Goal: Check status: Check status

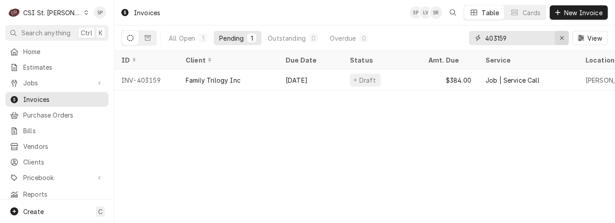
click at [560, 37] on icon "Erase input" at bounding box center [562, 38] width 5 height 6
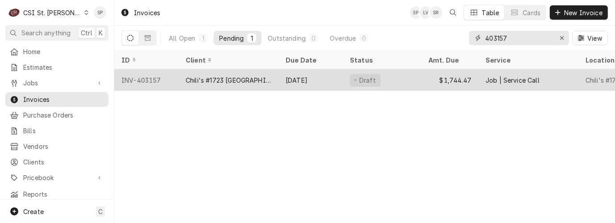
type input "403157"
click at [145, 76] on div "INV-403157" at bounding box center [146, 79] width 64 height 21
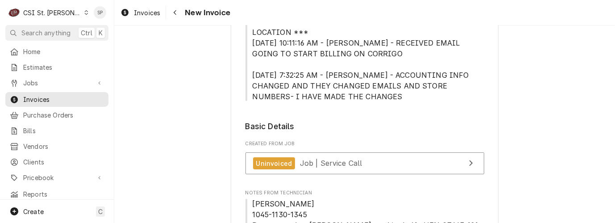
scroll to position [297, 0]
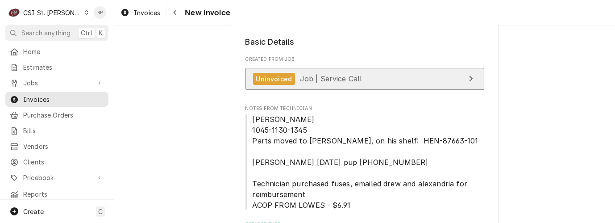
click at [280, 81] on div "Uninvoiced" at bounding box center [274, 79] width 42 height 12
type textarea "x"
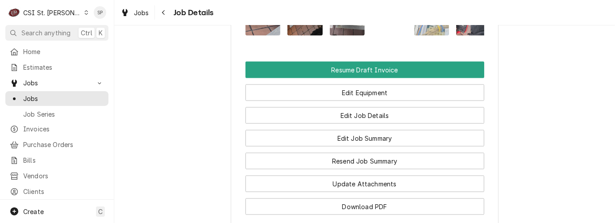
scroll to position [1191, 0]
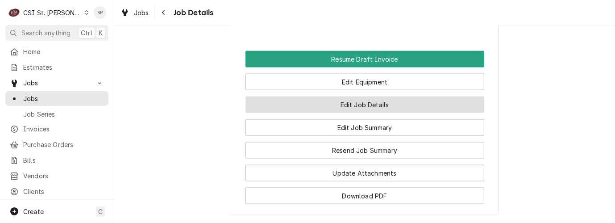
click at [381, 113] on button "Edit Job Details" at bounding box center [365, 104] width 239 height 17
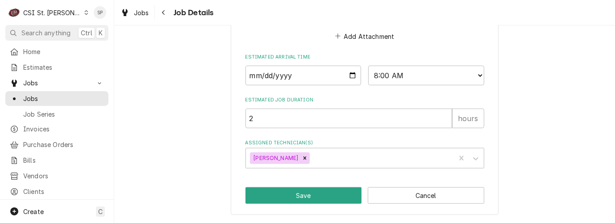
scroll to position [766, 0]
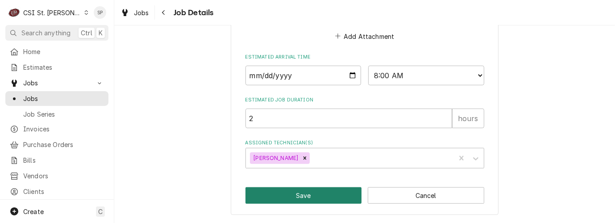
click at [318, 201] on button "Save" at bounding box center [304, 195] width 117 height 17
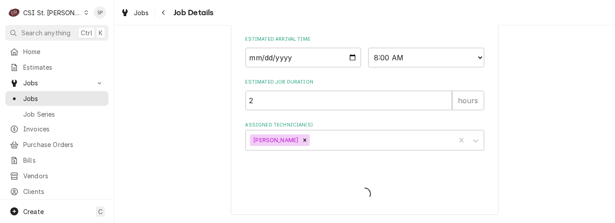
type textarea "x"
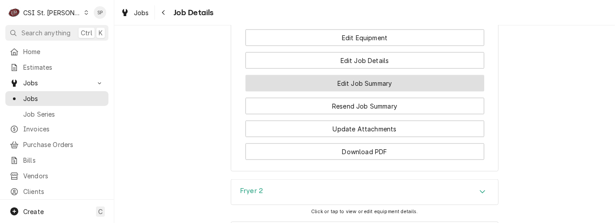
scroll to position [1240, 0]
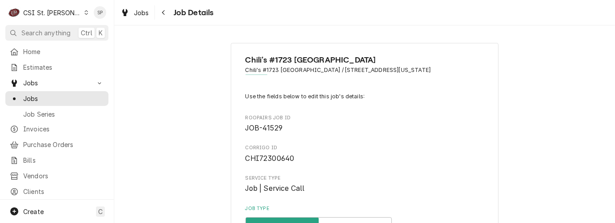
type textarea "x"
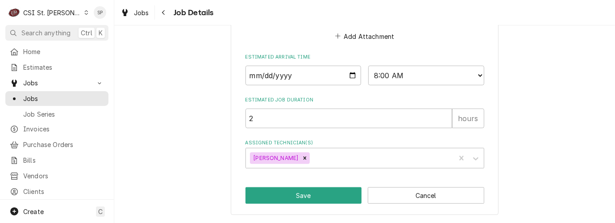
scroll to position [766, 0]
click at [68, 94] on span "Jobs" at bounding box center [63, 98] width 81 height 9
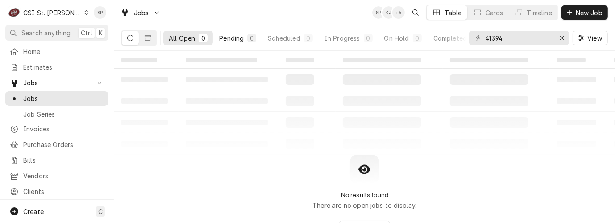
click at [230, 37] on div "Pending" at bounding box center [231, 37] width 25 height 9
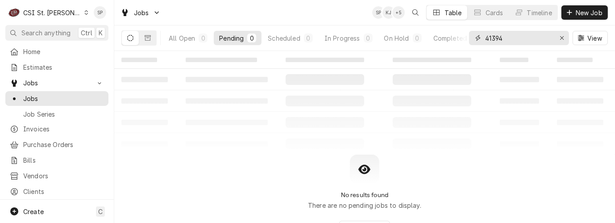
drag, startPoint x: 507, startPoint y: 40, endPoint x: 356, endPoint y: 30, distance: 151.3
click at [356, 30] on div "All Open 0 Pending 0 Scheduled 0 In Progress 0 On Hold 0 Completed 0 41394 View" at bounding box center [364, 37] width 487 height 25
click at [58, 125] on span "Invoices" at bounding box center [63, 128] width 81 height 9
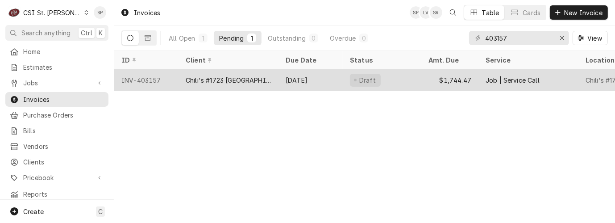
click at [166, 76] on div "INV-403157" at bounding box center [146, 79] width 64 height 21
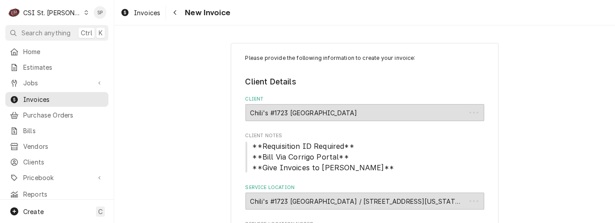
type textarea "x"
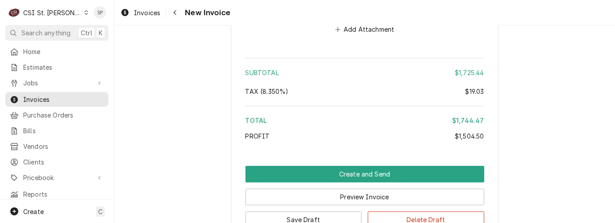
scroll to position [2230, 0]
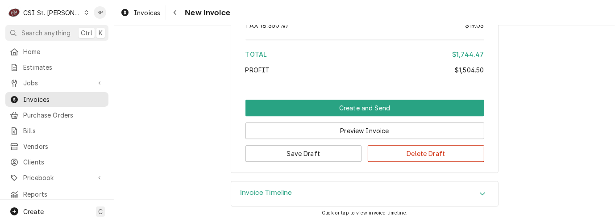
click at [254, 194] on h3 "Invoice Timeline" at bounding box center [266, 192] width 52 height 8
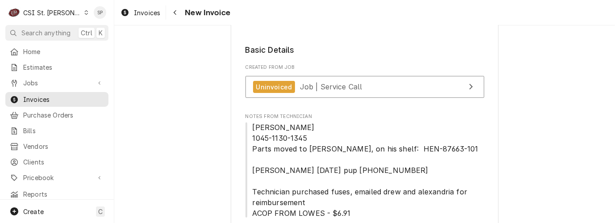
scroll to position [278, 0]
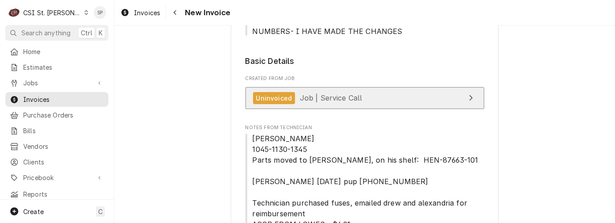
click at [330, 99] on span "Job | Service Call" at bounding box center [331, 97] width 63 height 9
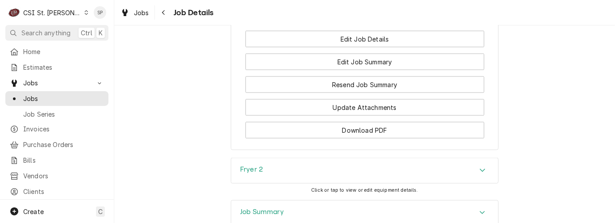
scroll to position [1191, 0]
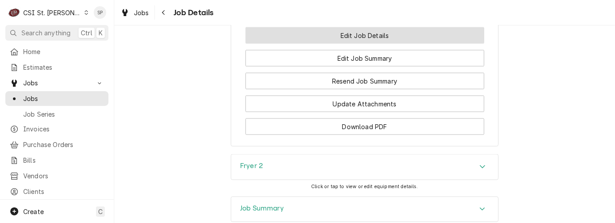
click at [322, 44] on button "Edit Job Details" at bounding box center [365, 35] width 239 height 17
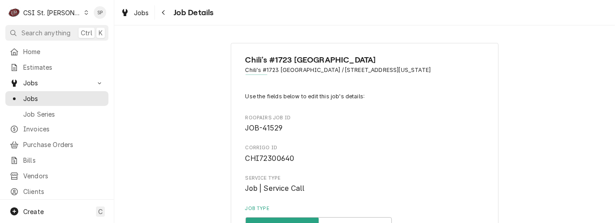
type textarea "x"
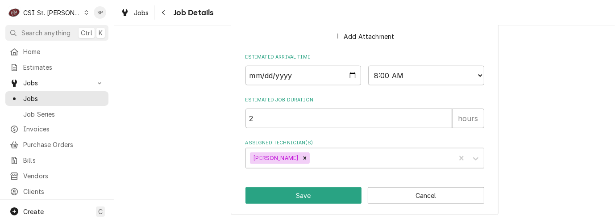
scroll to position [766, 0]
click at [47, 49] on span "Home" at bounding box center [63, 51] width 81 height 9
